Goal: Find specific page/section: Find specific page/section

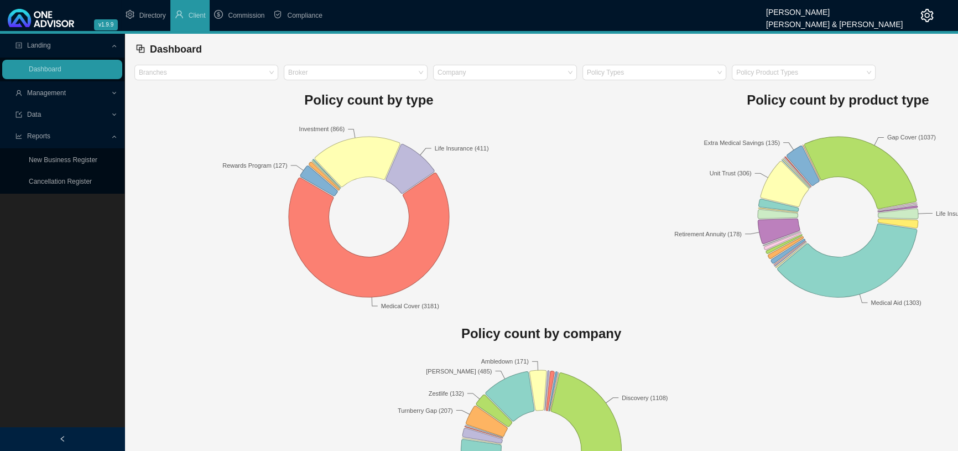
click at [105, 91] on span "Management" at bounding box center [62, 93] width 95 height 19
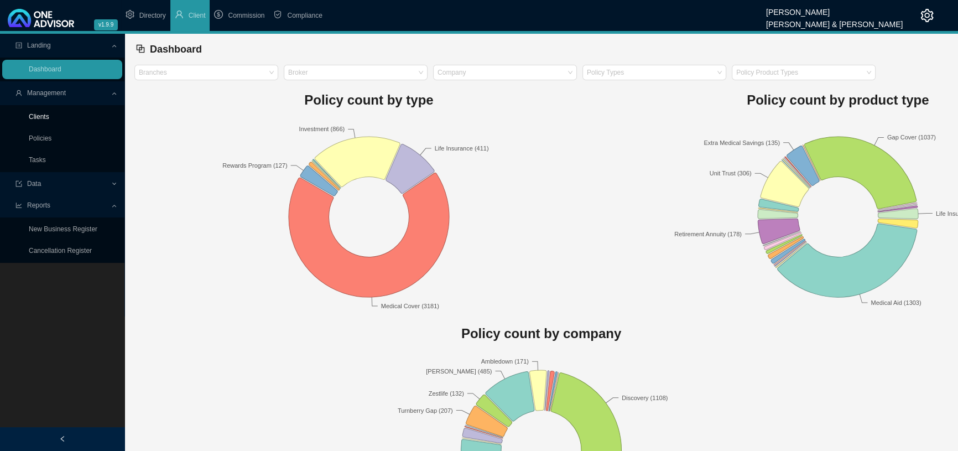
click at [48, 114] on link "Clients" at bounding box center [39, 117] width 20 height 8
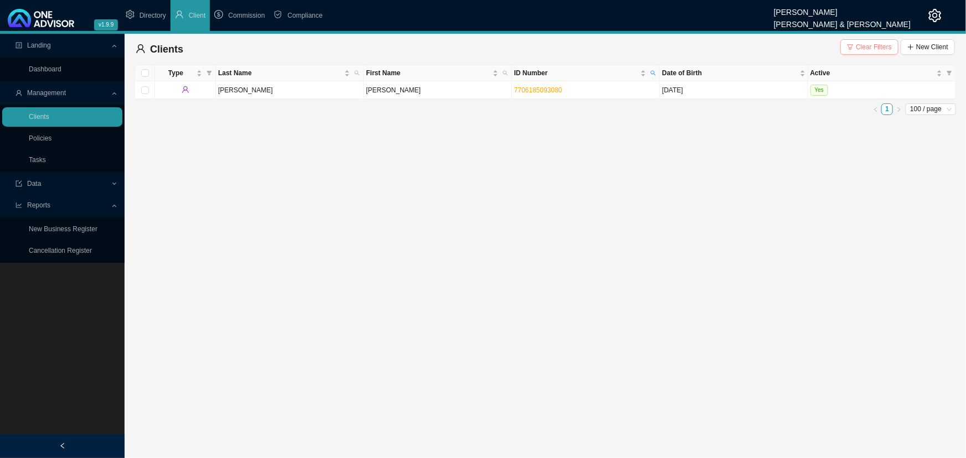
click at [867, 47] on span "Clear Filters" at bounding box center [874, 47] width 36 height 11
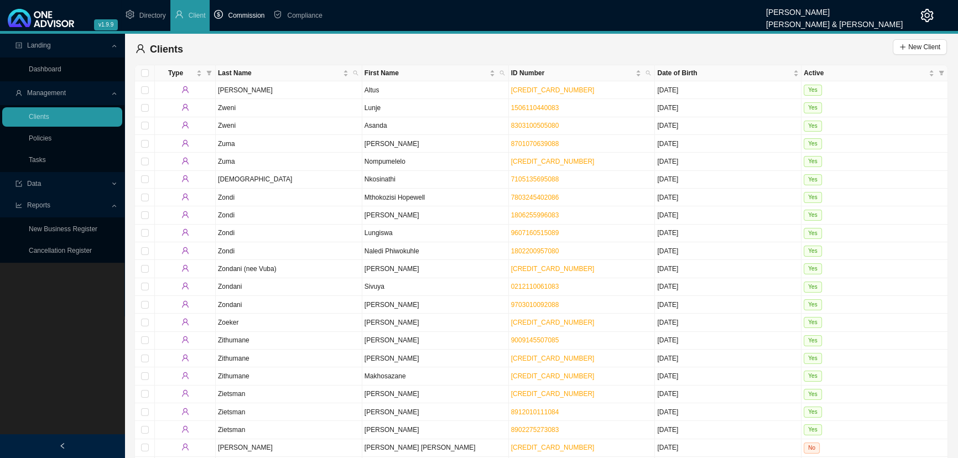
click at [241, 13] on span "Commission" at bounding box center [246, 16] width 37 height 8
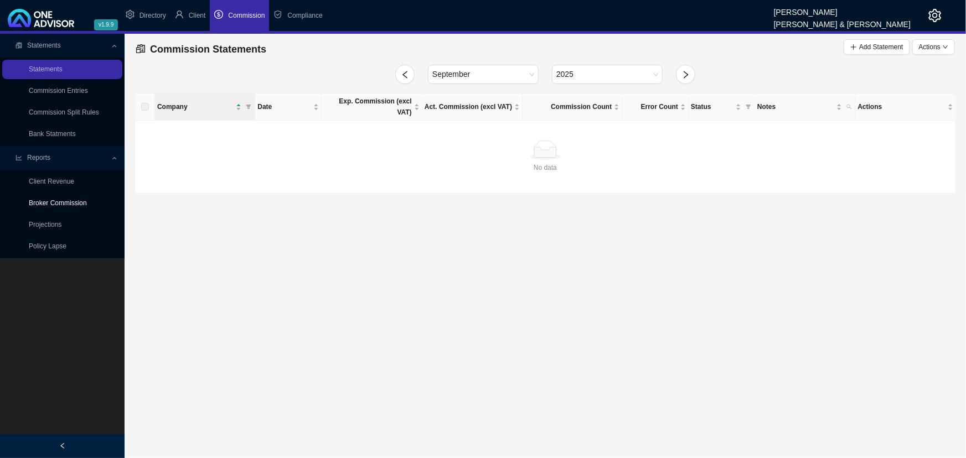
click at [66, 200] on link "Broker Commission" at bounding box center [58, 203] width 58 height 8
